Goal: Transaction & Acquisition: Download file/media

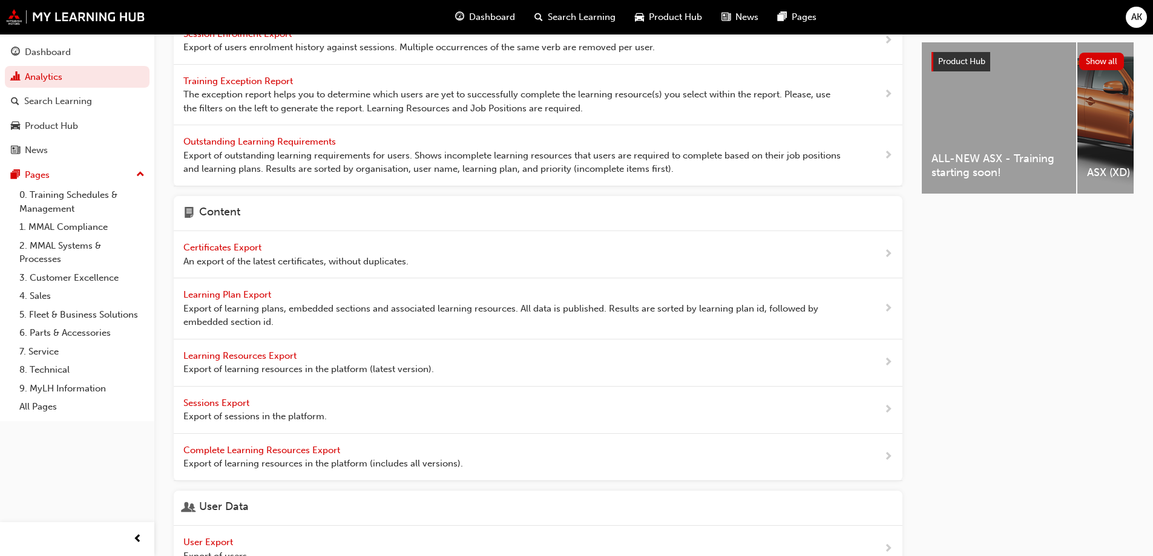
scroll to position [242, 0]
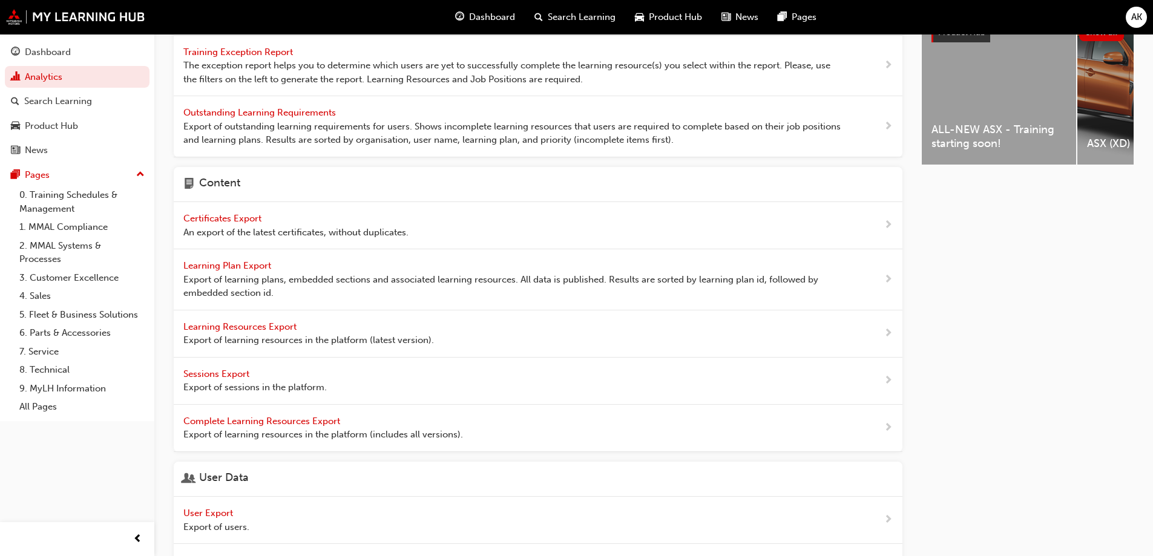
click at [275, 324] on span "Learning Resources Export" at bounding box center [241, 326] width 116 height 11
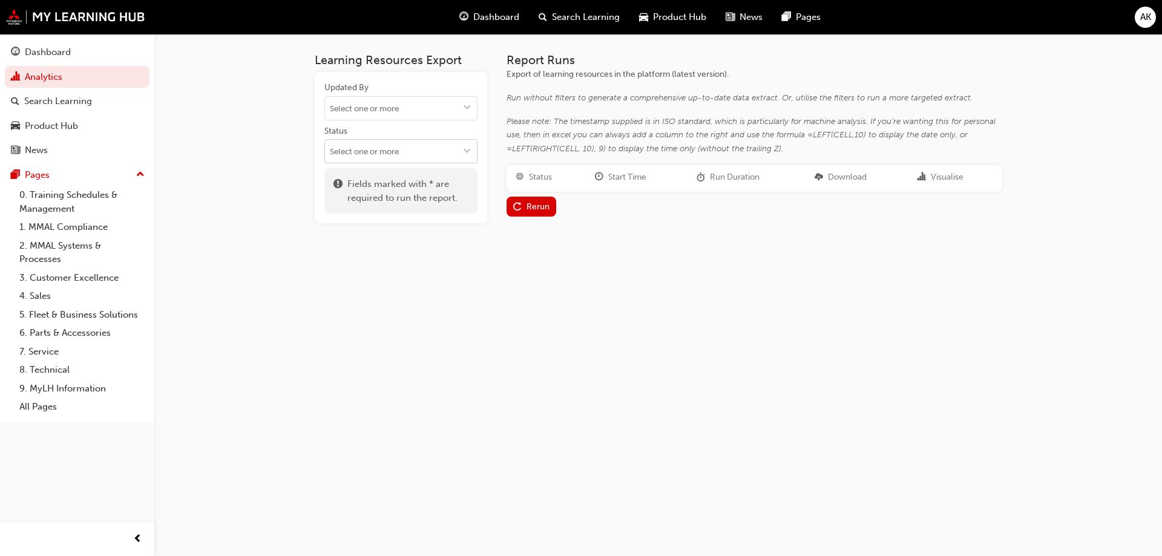
click at [371, 152] on input "Status" at bounding box center [401, 151] width 152 height 23
click at [347, 233] on li "LIVE" at bounding box center [401, 243] width 153 height 23
click at [393, 108] on input "Updated By" at bounding box center [401, 108] width 152 height 23
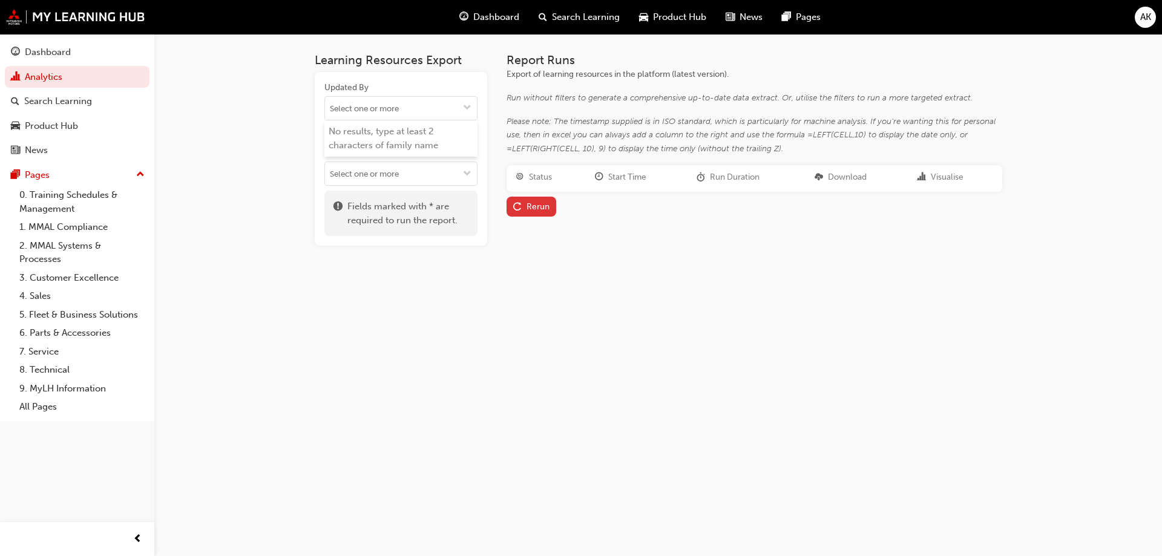
click at [522, 213] on div "Rerun" at bounding box center [531, 206] width 36 height 13
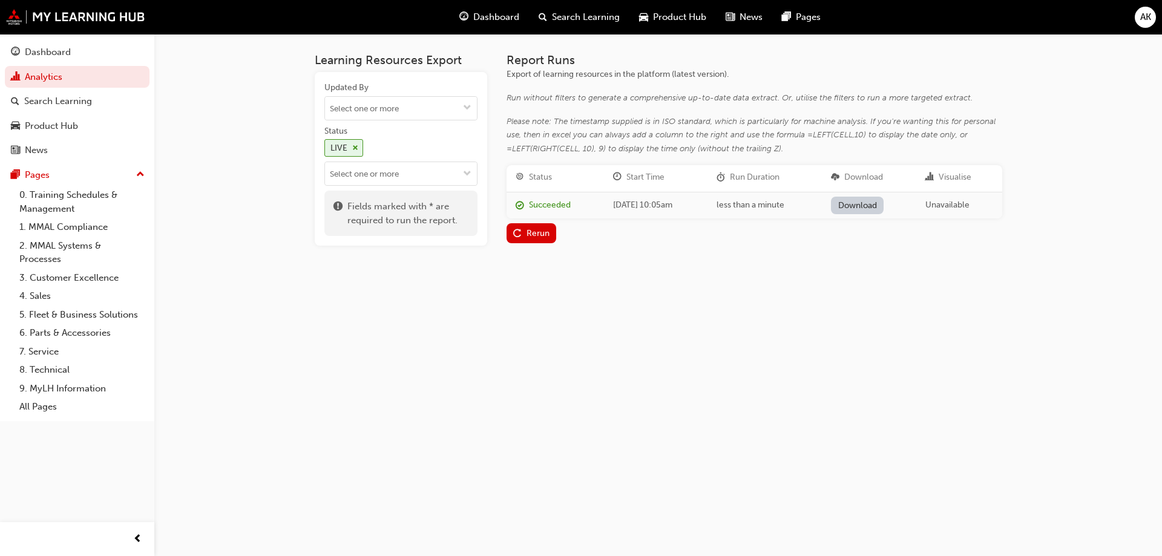
click at [863, 205] on link "Download" at bounding box center [857, 206] width 53 height 18
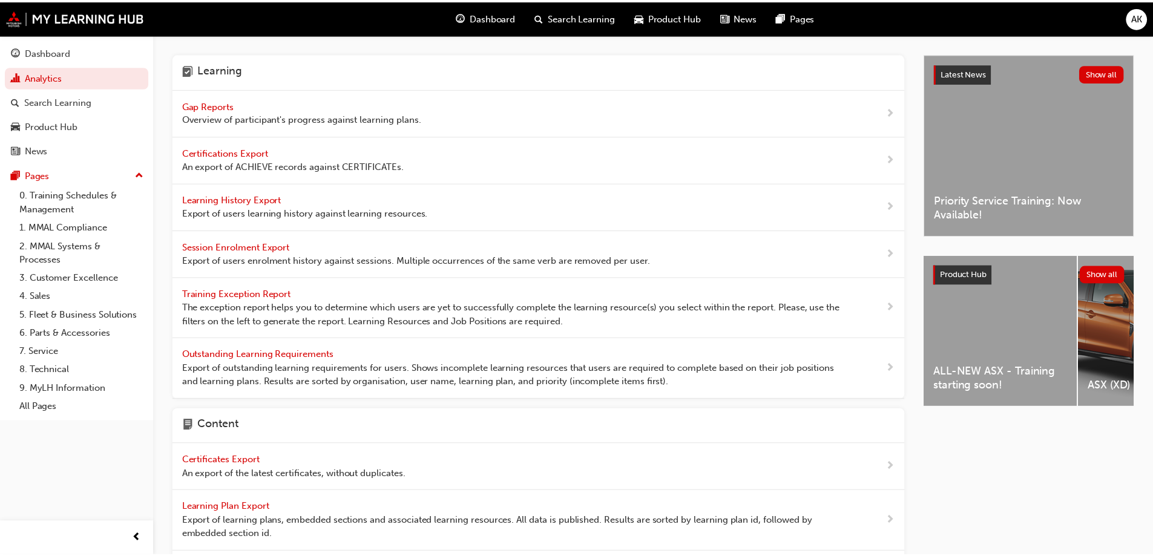
scroll to position [242, 0]
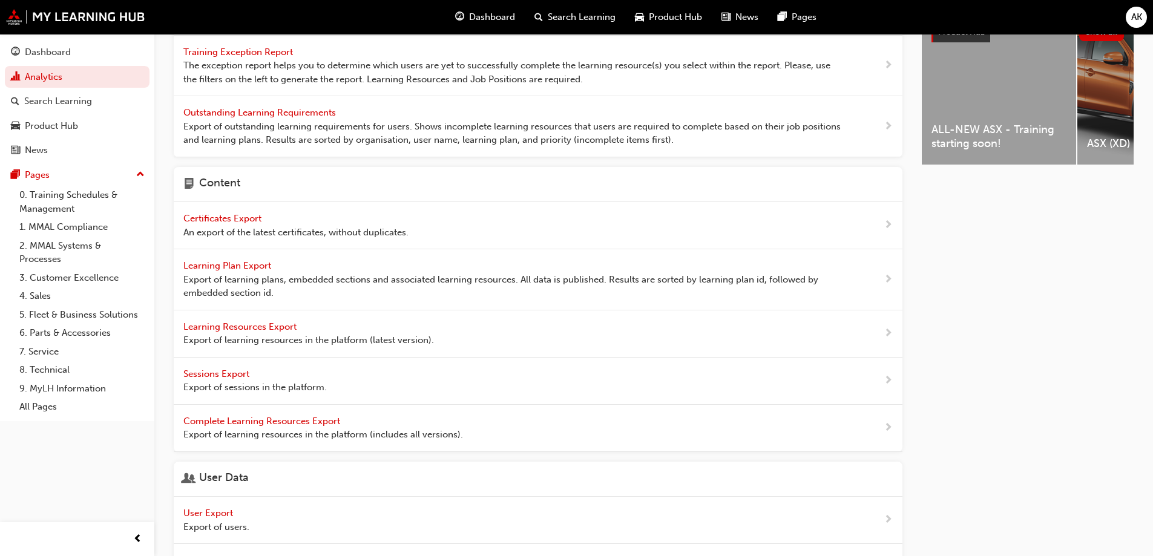
click at [252, 263] on span "Learning Plan Export" at bounding box center [228, 265] width 90 height 11
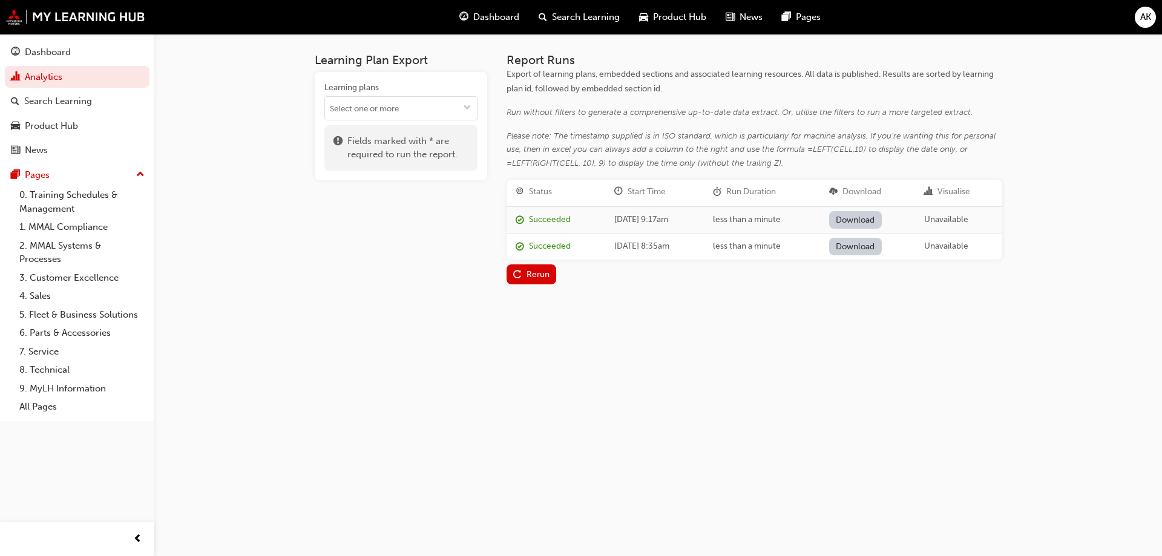
click at [557, 272] on div "Rerun" at bounding box center [755, 275] width 496 height 20
click at [532, 272] on div "Rerun" at bounding box center [538, 274] width 23 height 10
click at [860, 226] on link "Download" at bounding box center [857, 220] width 53 height 18
